Goal: Find specific page/section: Find specific page/section

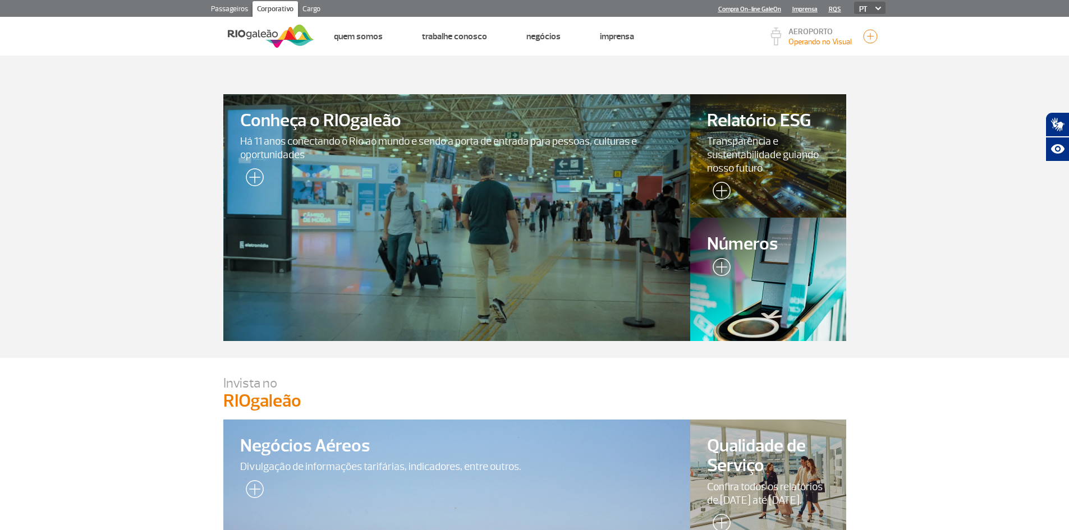
click at [947, 300] on section "Conheça o RIOgaleão Há 11 anos conectando o Rio ao mundo e sendo a porta de ent…" at bounding box center [534, 207] width 1069 height 303
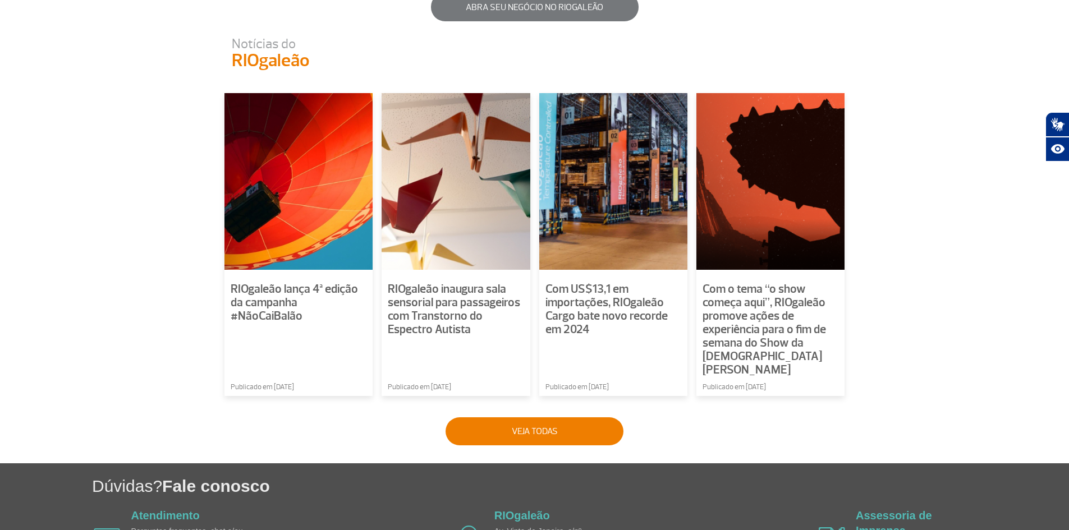
scroll to position [774, 0]
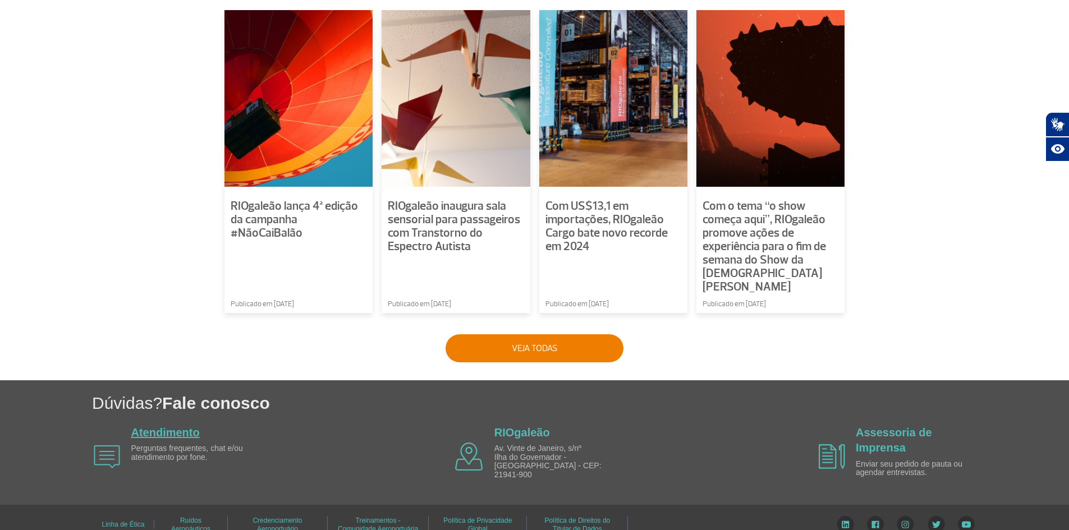
click at [163, 427] on link "Atendimento" at bounding box center [165, 433] width 68 height 12
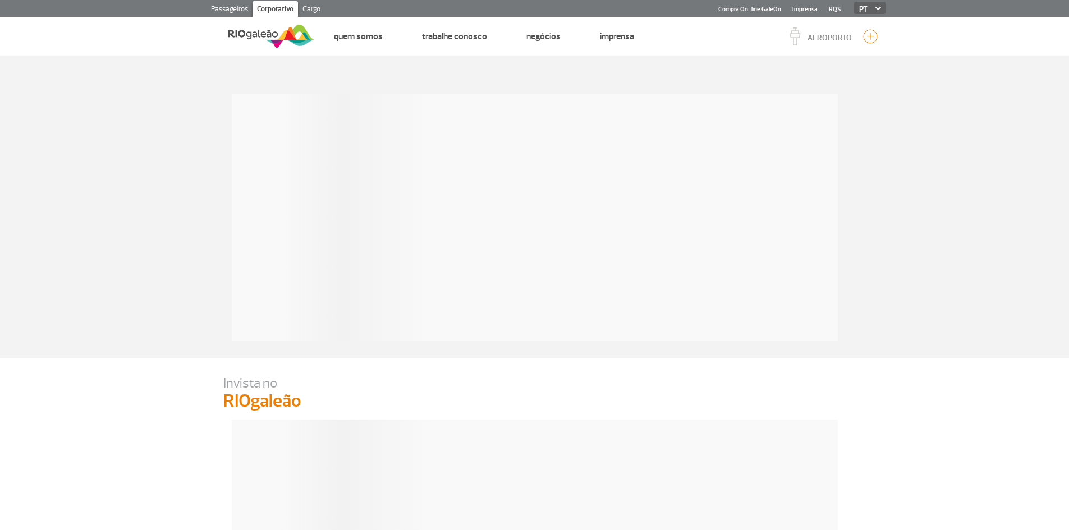
scroll to position [774, 0]
